Goal: Task Accomplishment & Management: Manage account settings

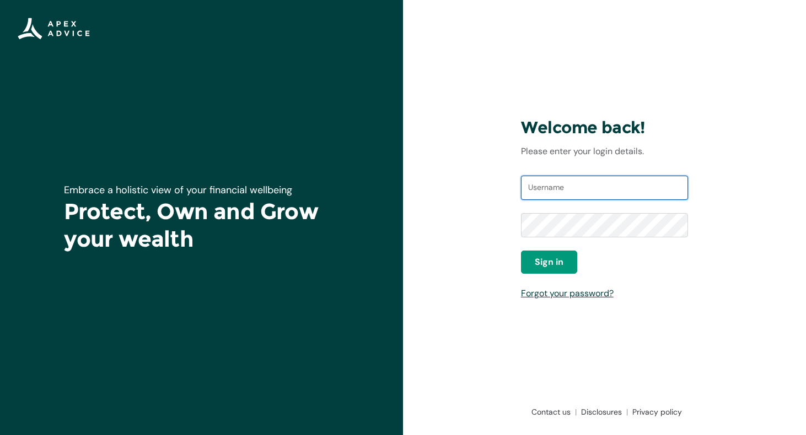
click at [569, 180] on input "Username" at bounding box center [605, 188] width 168 height 24
type input "[PERSON_NAME][EMAIL_ADDRESS][PERSON_NAME][DOMAIN_NAME]"
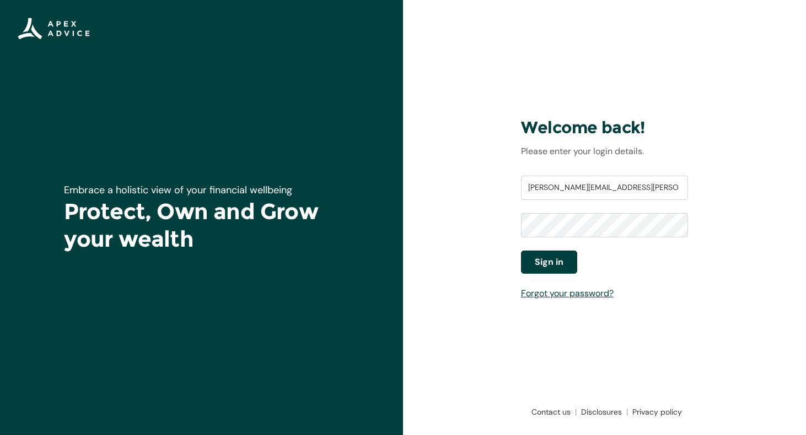
click at [552, 262] on span "Sign in" at bounding box center [549, 262] width 29 height 13
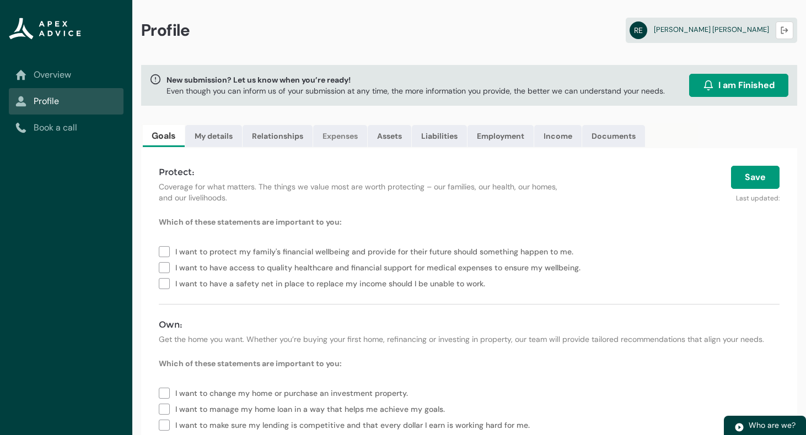
click at [349, 135] on link "Expenses" at bounding box center [340, 136] width 54 height 22
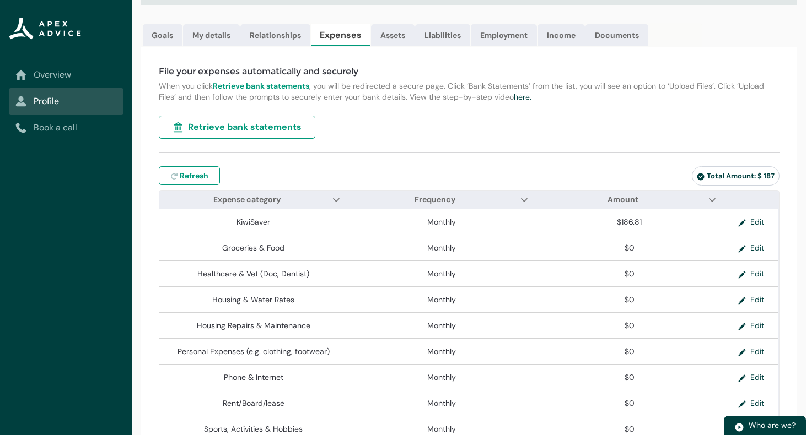
scroll to position [106, 0]
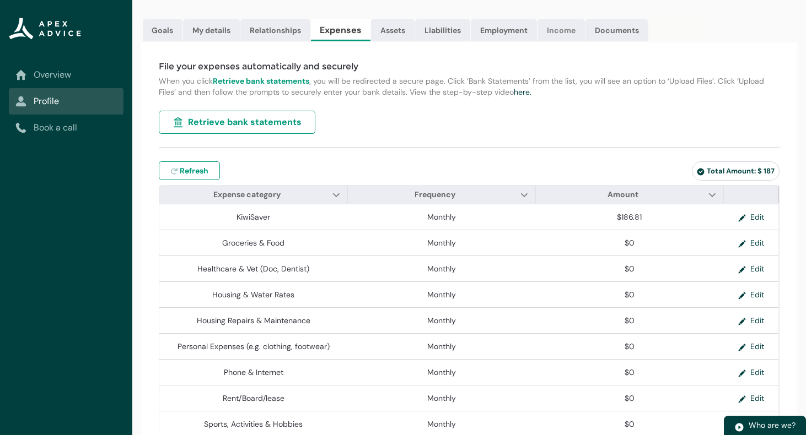
click at [561, 33] on link "Income" at bounding box center [560, 30] width 47 height 22
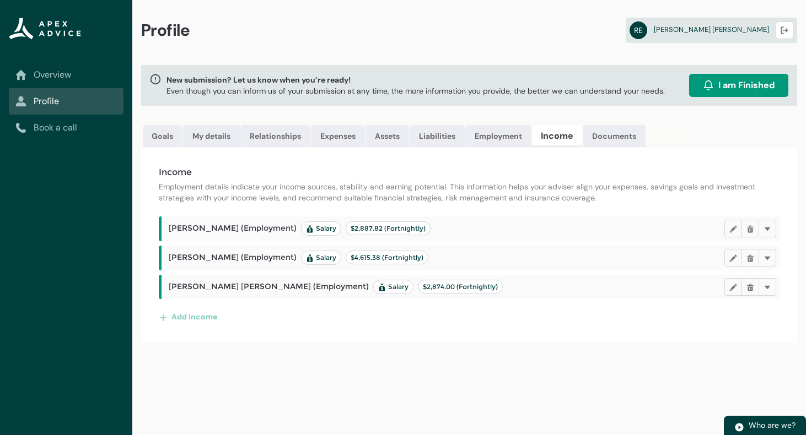
scroll to position [0, 0]
click at [442, 138] on link "Liabilities" at bounding box center [437, 136] width 55 height 22
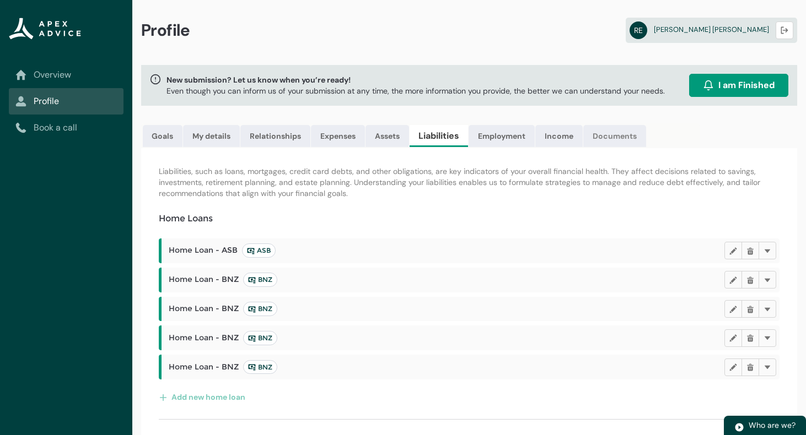
click at [619, 141] on link "Documents" at bounding box center [614, 136] width 63 height 22
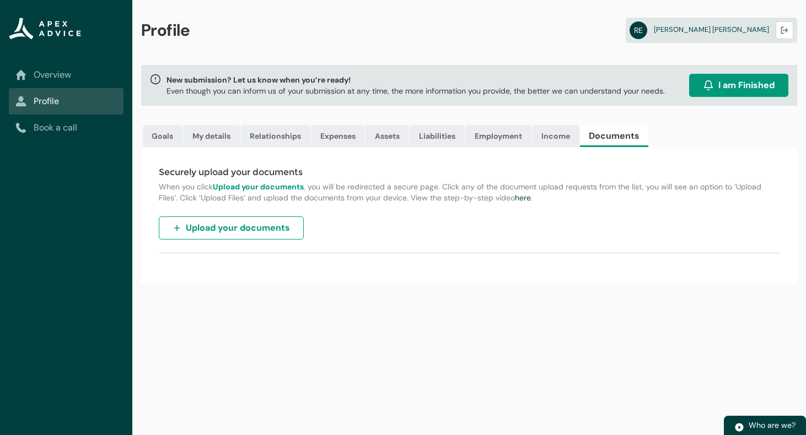
click at [267, 224] on span "Upload your documents" at bounding box center [238, 228] width 104 height 13
